Goal: Information Seeking & Learning: Learn about a topic

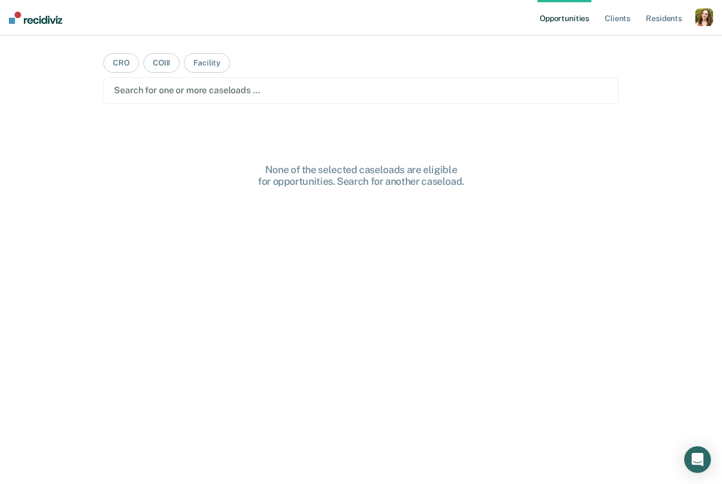
click at [699, 18] on div "button" at bounding box center [704, 17] width 18 height 18
click at [639, 45] on link "Profile" at bounding box center [658, 45] width 89 height 9
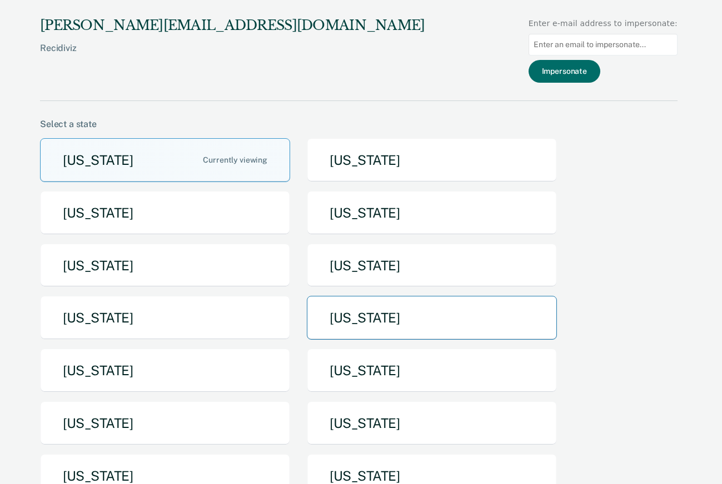
click at [383, 331] on button "[US_STATE]" at bounding box center [432, 318] width 250 height 44
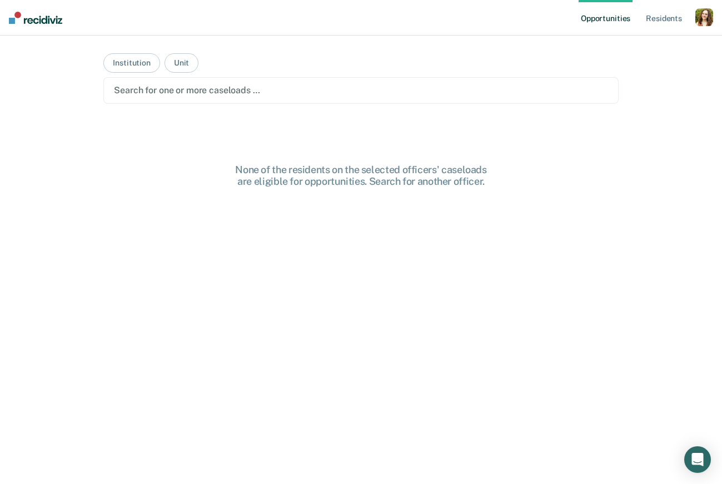
click at [196, 95] on div at bounding box center [360, 90] width 493 height 13
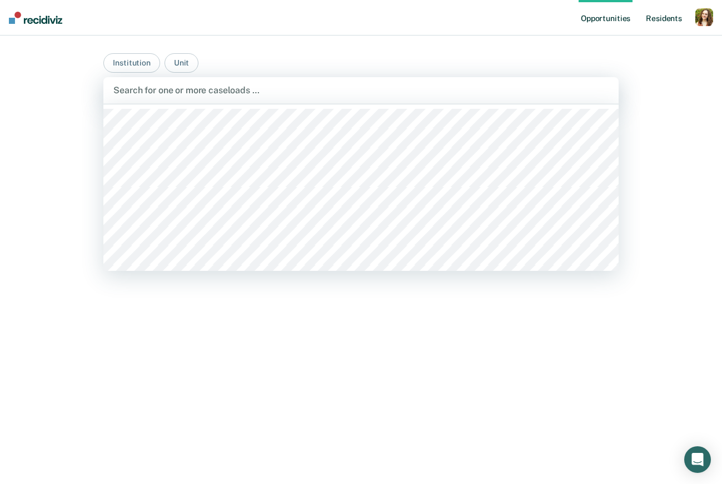
click at [654, 21] on link "Resident s" at bounding box center [663, 18] width 41 height 36
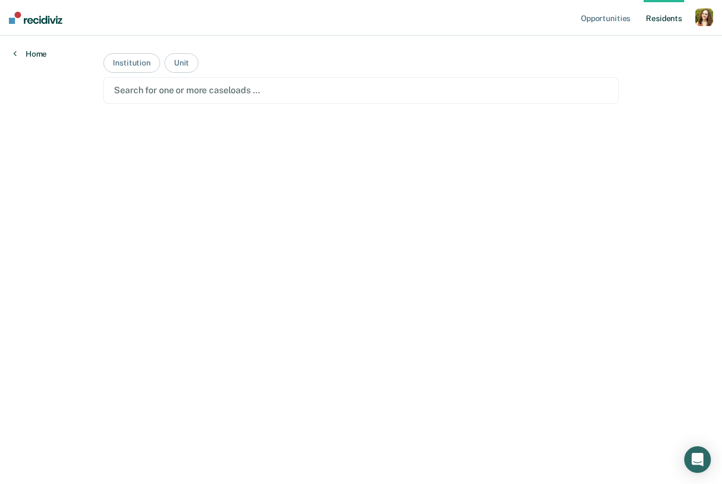
click at [41, 49] on link "Home" at bounding box center [29, 54] width 33 height 10
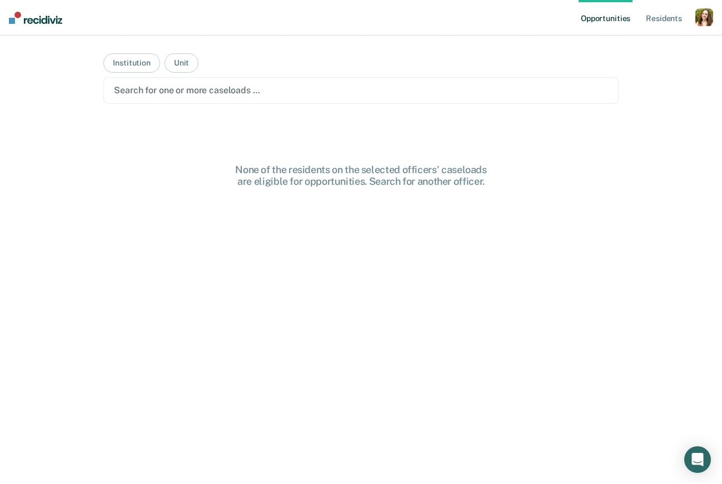
click at [194, 95] on div at bounding box center [360, 90] width 493 height 13
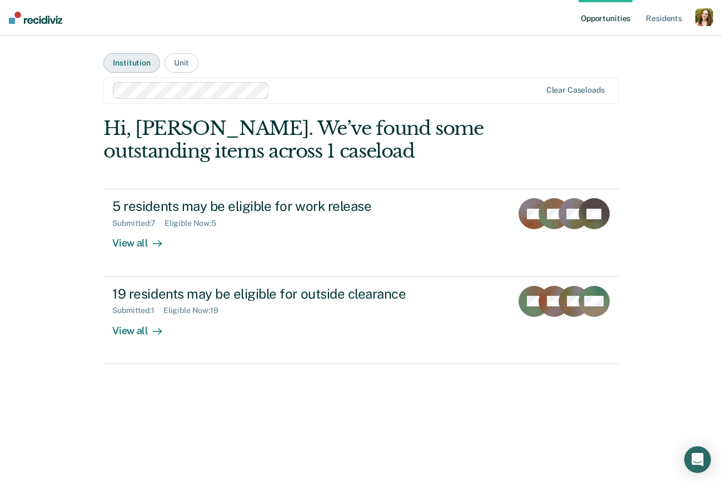
click at [141, 66] on button "Institution" at bounding box center [131, 62] width 56 height 19
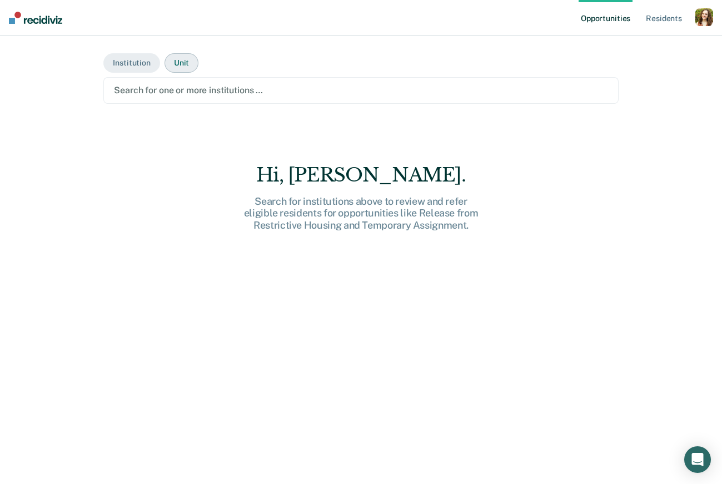
click at [177, 61] on button "Unit" at bounding box center [181, 62] width 34 height 19
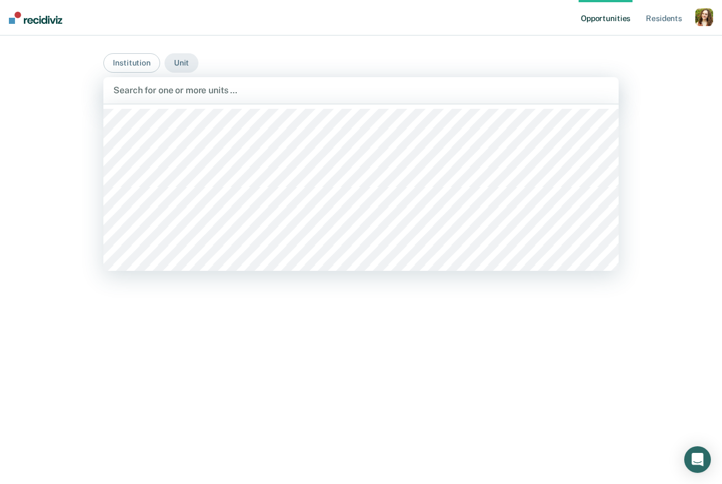
click at [173, 88] on div at bounding box center [360, 90] width 494 height 13
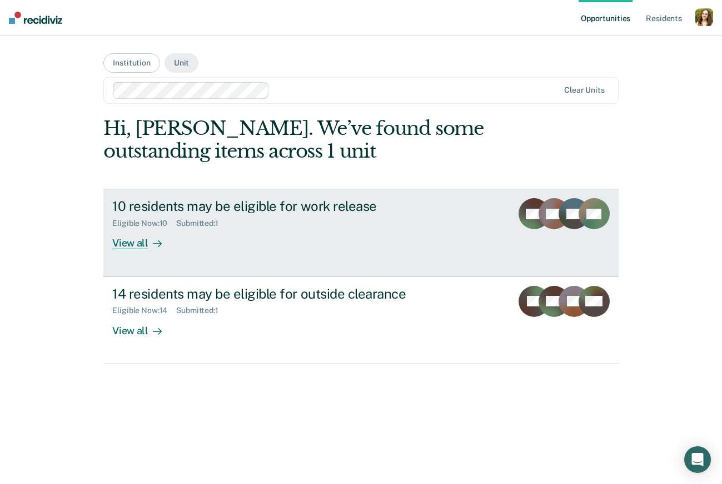
click at [164, 234] on div "View all" at bounding box center [143, 239] width 62 height 22
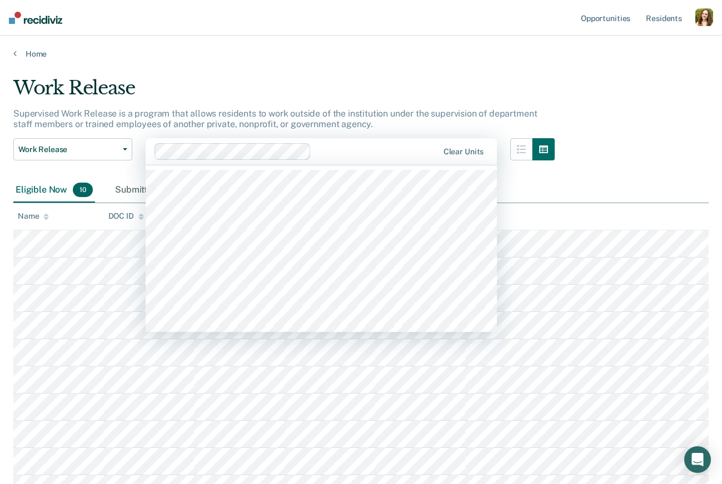
click at [348, 147] on div at bounding box center [377, 151] width 122 height 13
